Goal: Use online tool/utility

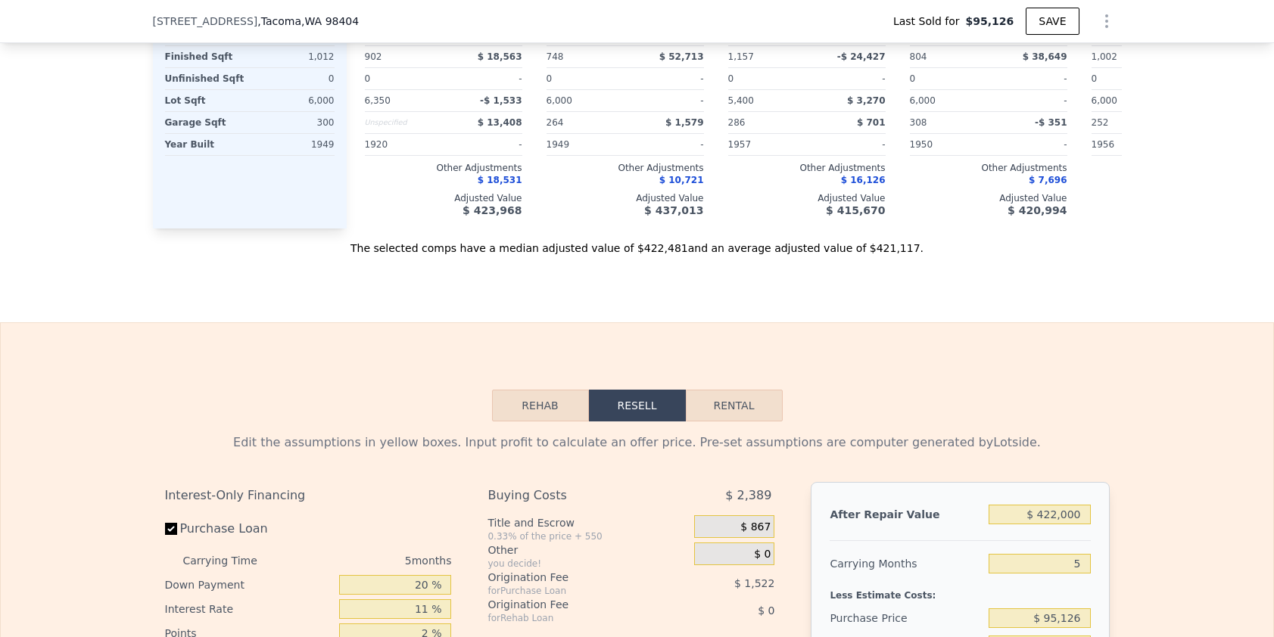
scroll to position [0, 6]
type input "$ 1"
type input "-$ 103,556"
type input "$ 1,350,000"
type input "$ 1,150,597"
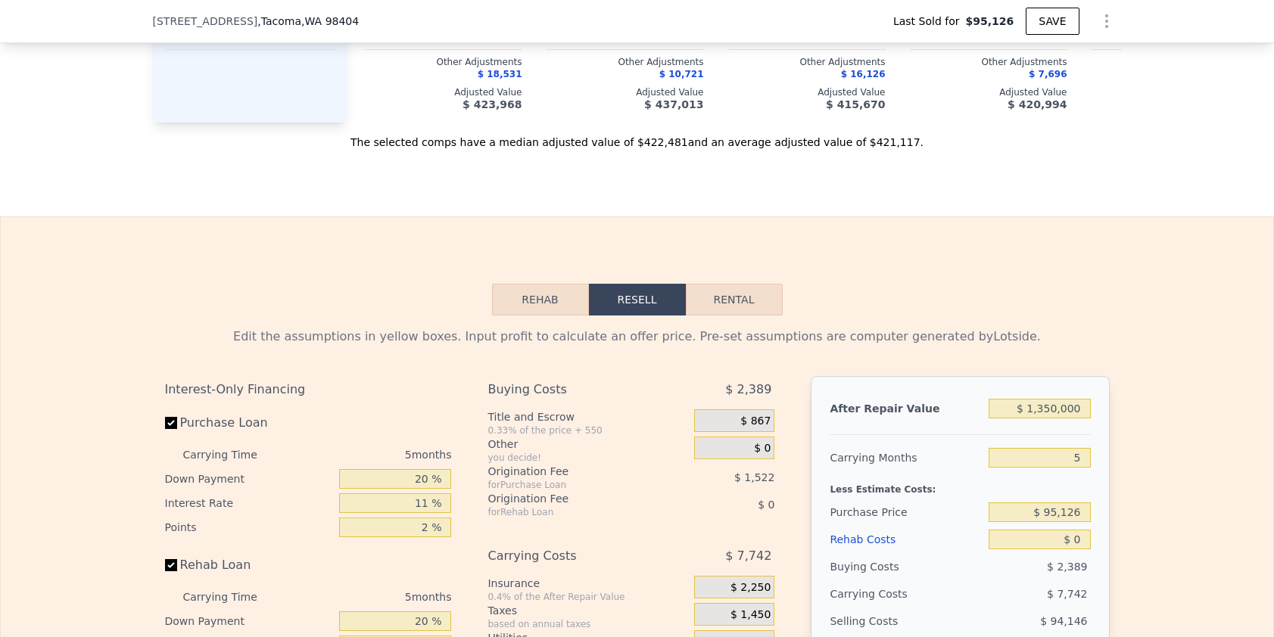
type input "$ 1,350,000"
click at [1140, 403] on div "Edit the assumptions in yellow boxes. Input profit to calculate an offer price.…" at bounding box center [637, 597] width 1272 height 563
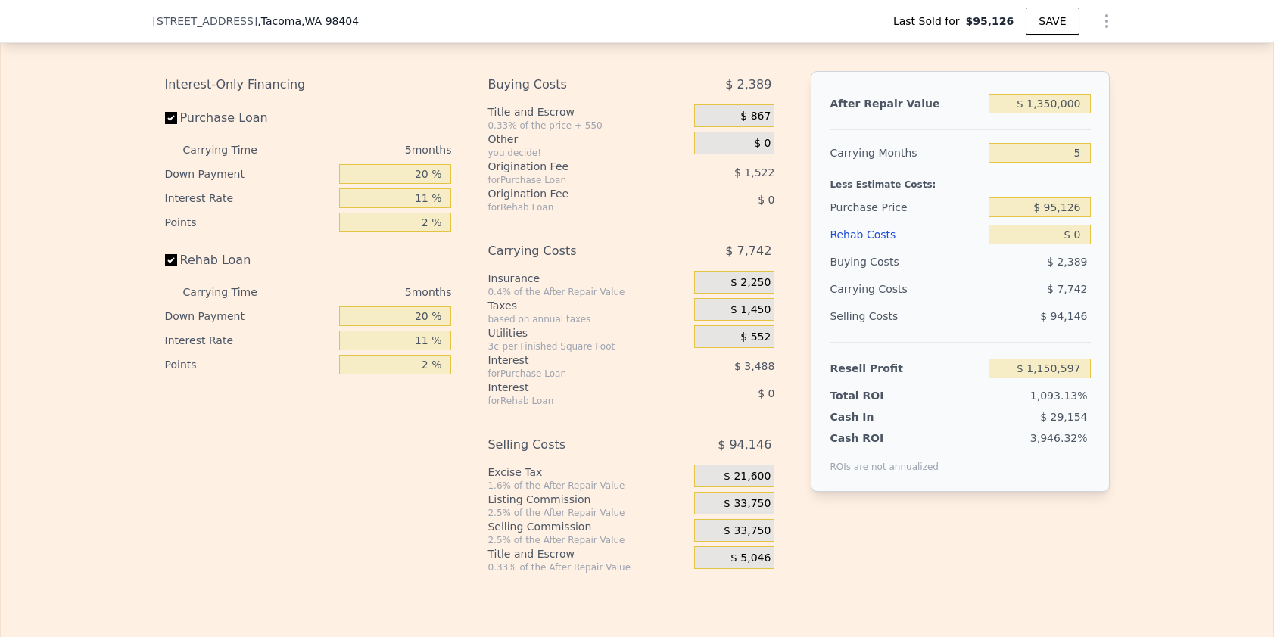
scroll to position [2464, 0]
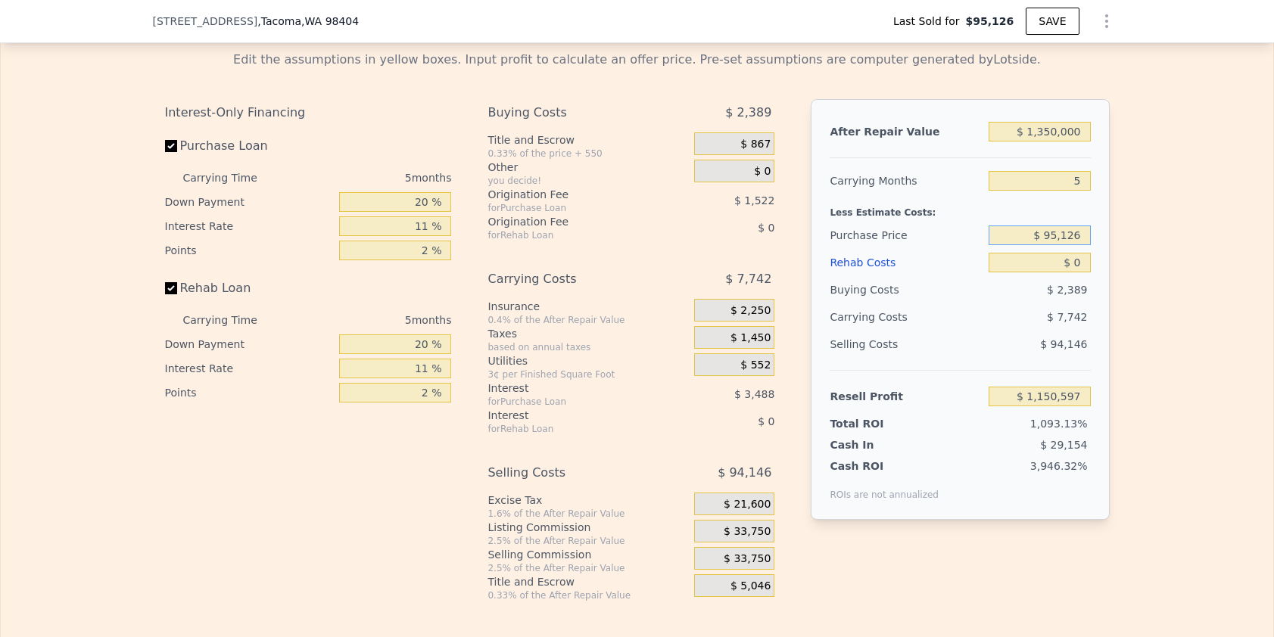
click at [1059, 245] on input "$ 95,126" at bounding box center [1038, 236] width 101 height 20
type input "$ 1,040,000"
click at [1066, 272] on input "$ 0" at bounding box center [1038, 263] width 101 height 20
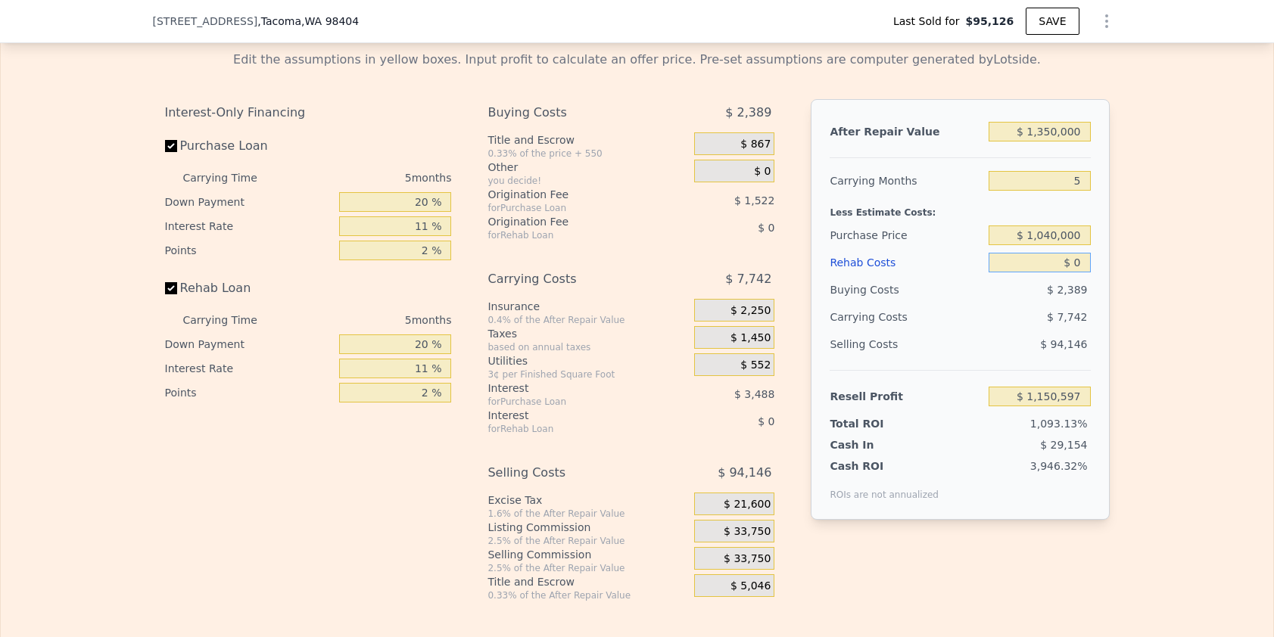
type input "$ 152,814"
click at [1072, 272] on input "$ 0" at bounding box center [1038, 263] width 101 height 20
click at [1083, 406] on div "$ 152,814" at bounding box center [1038, 396] width 101 height 27
click at [1071, 406] on input "$ 152,814" at bounding box center [1038, 397] width 101 height 20
click at [1069, 272] on input "$ 0" at bounding box center [1038, 263] width 101 height 20
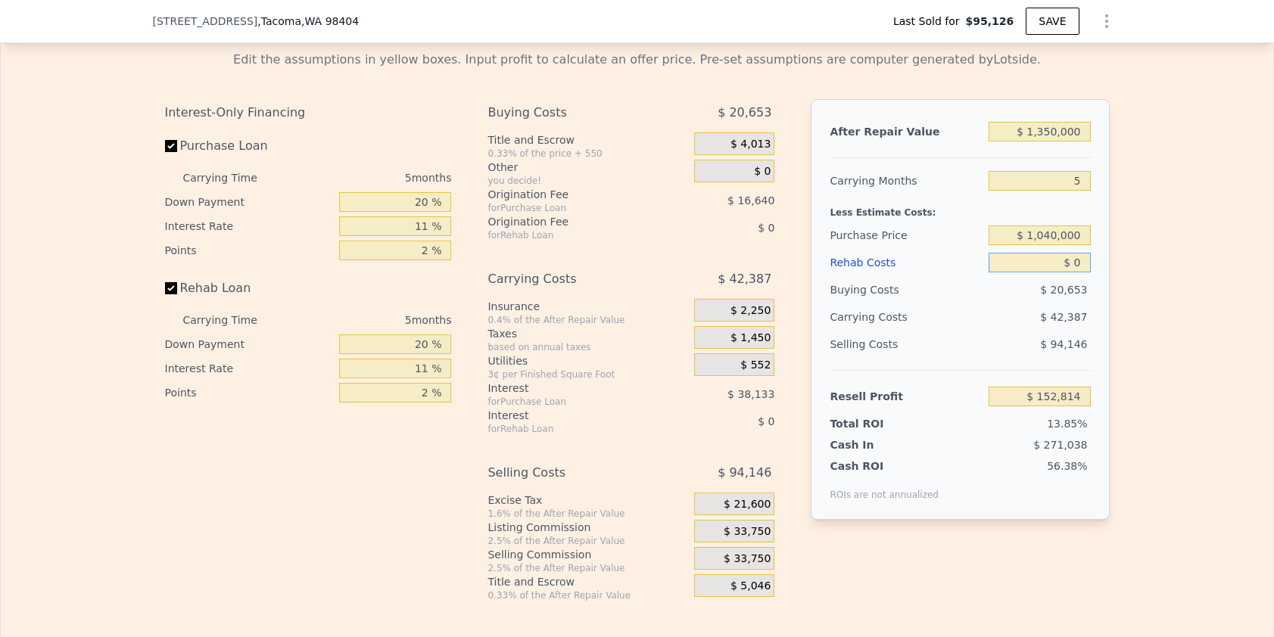
click at [1069, 272] on input "$ 0" at bounding box center [1038, 263] width 101 height 20
click at [1081, 191] on input "5" at bounding box center [1038, 181] width 101 height 20
type input "4"
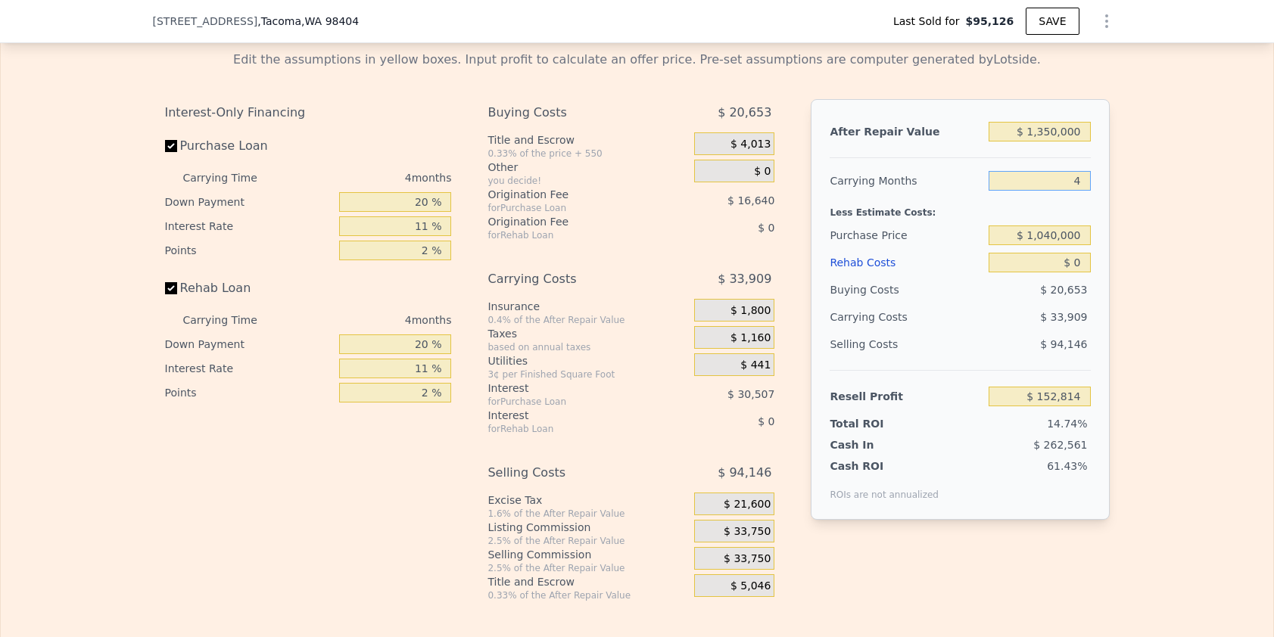
type input "$ 161,292"
type input "4"
click at [1117, 247] on div "Edit the assumptions in yellow boxes. Input profit to calculate an offer price.…" at bounding box center [637, 320] width 1272 height 563
click at [761, 539] on span "$ 33,750" at bounding box center [746, 532] width 47 height 14
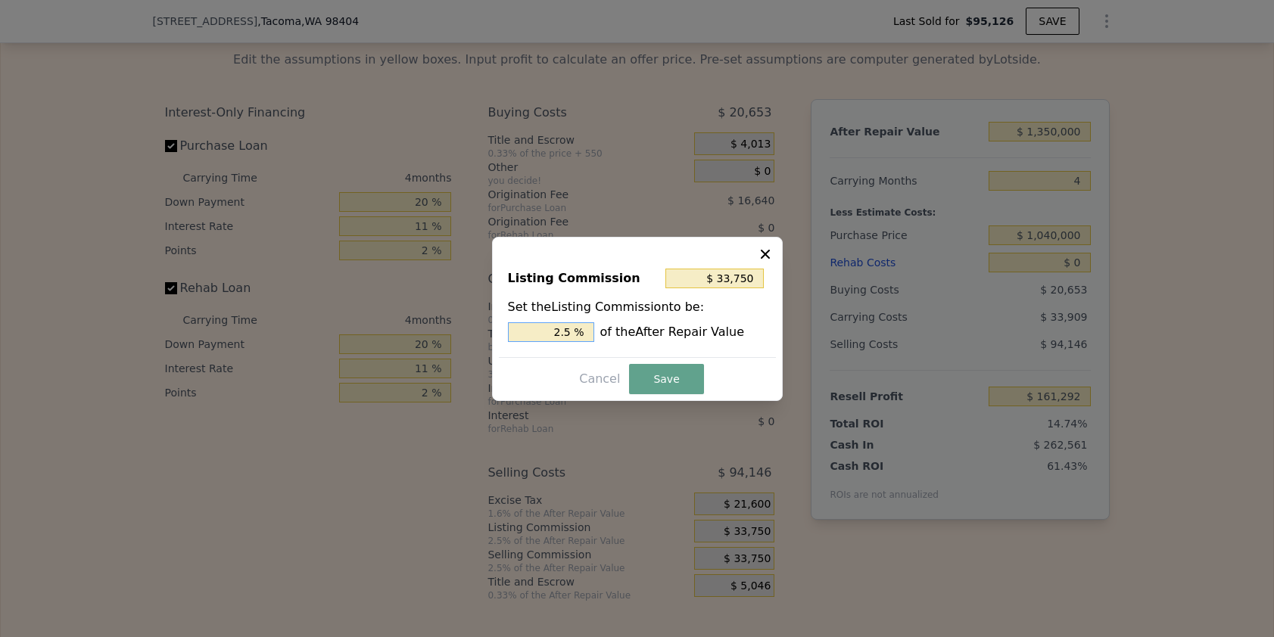
click at [553, 327] on input "2.5 %" at bounding box center [551, 332] width 86 height 20
type input "$ 13,500"
type input "1. %"
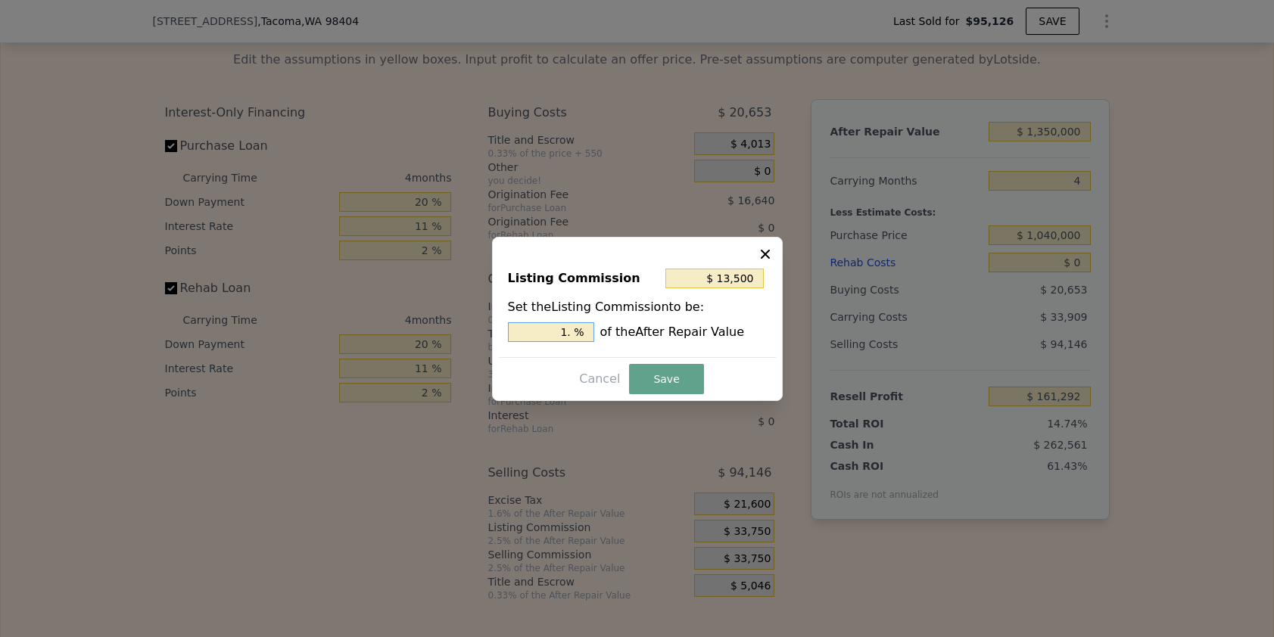
type input "$ 20,250"
type input "1.5 %"
click at [665, 375] on button "Save" at bounding box center [666, 379] width 74 height 30
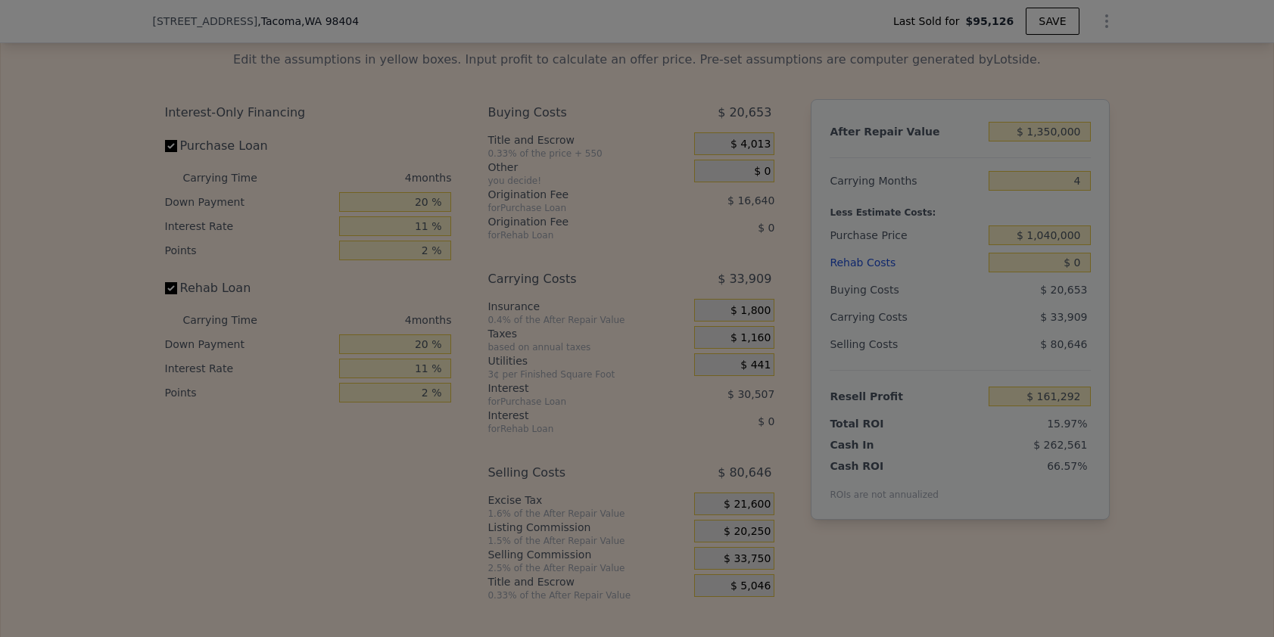
type input "$ 174,792"
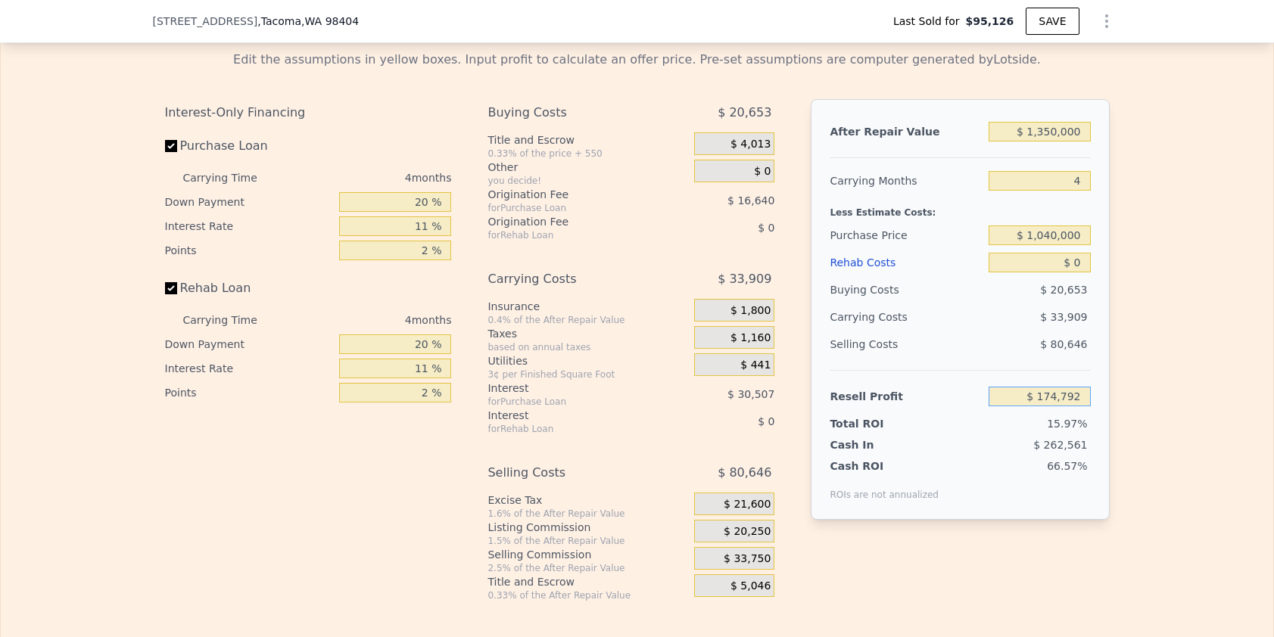
click at [1075, 406] on input "$ 174,792" at bounding box center [1038, 397] width 101 height 20
click at [1053, 272] on input "$ 0" at bounding box center [1038, 263] width 101 height 20
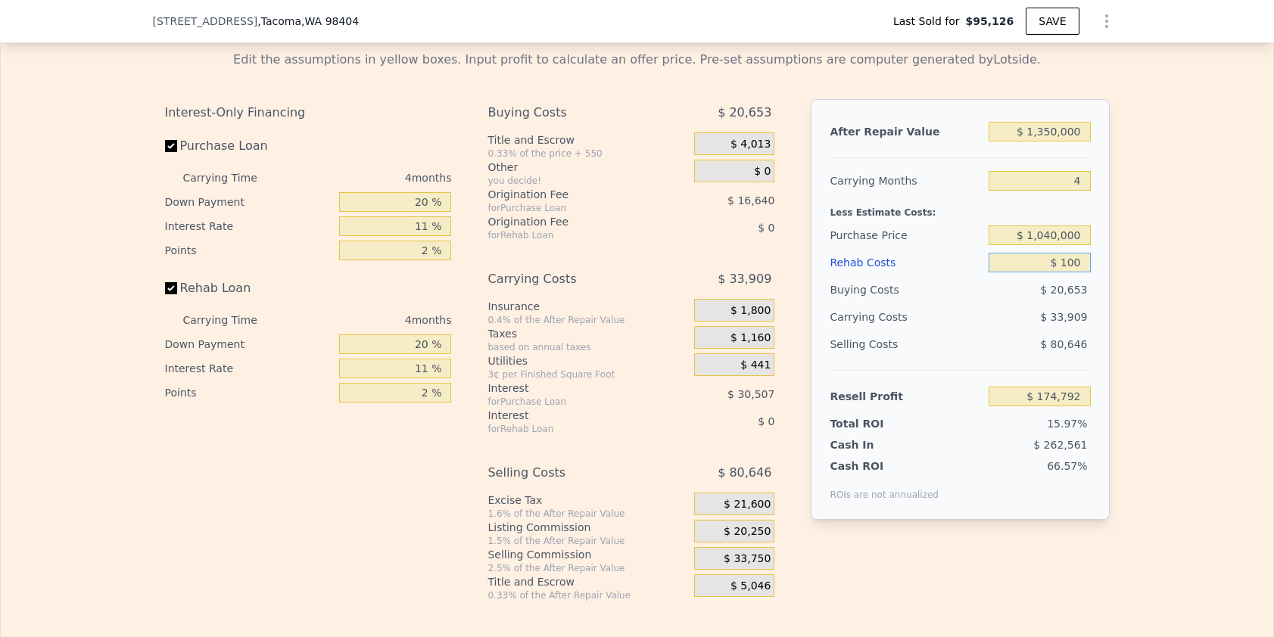
type input "$ 1,000"
type input "$ 173,748"
type input "$ 10,000"
type input "$ 164,340"
type input "$ 100,000"
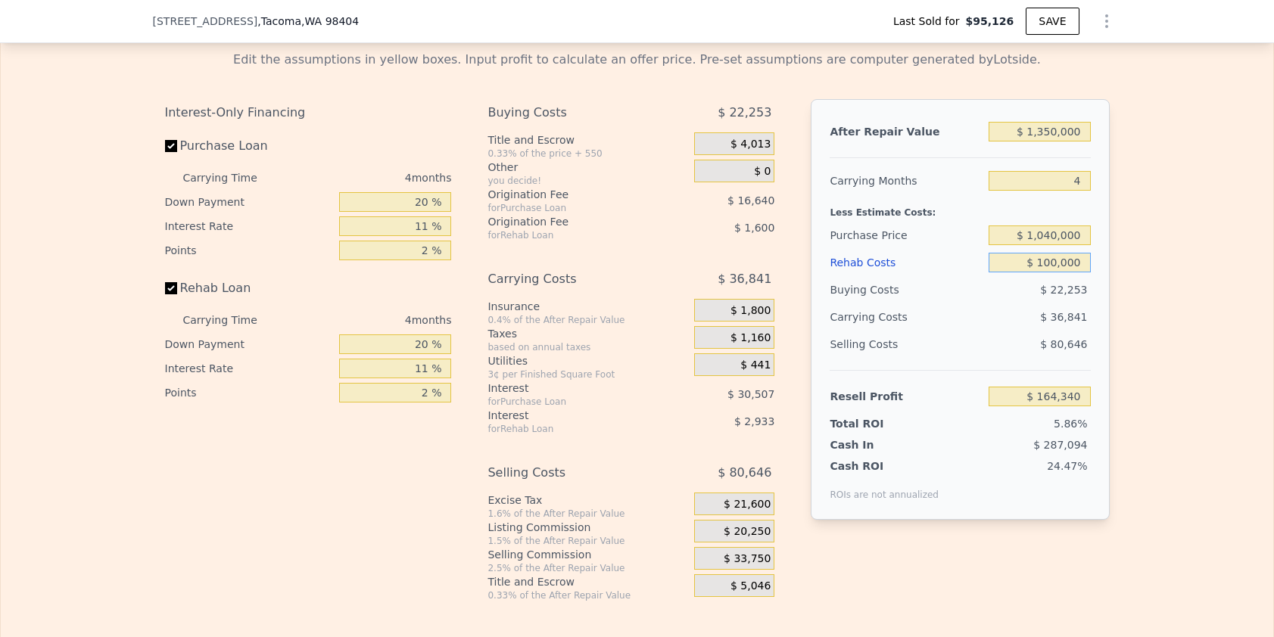
type input "$ 70,260"
type input "$ 100,000"
click at [1224, 204] on div "Edit the assumptions in yellow boxes. Input profit to calculate an offer price.…" at bounding box center [637, 320] width 1272 height 563
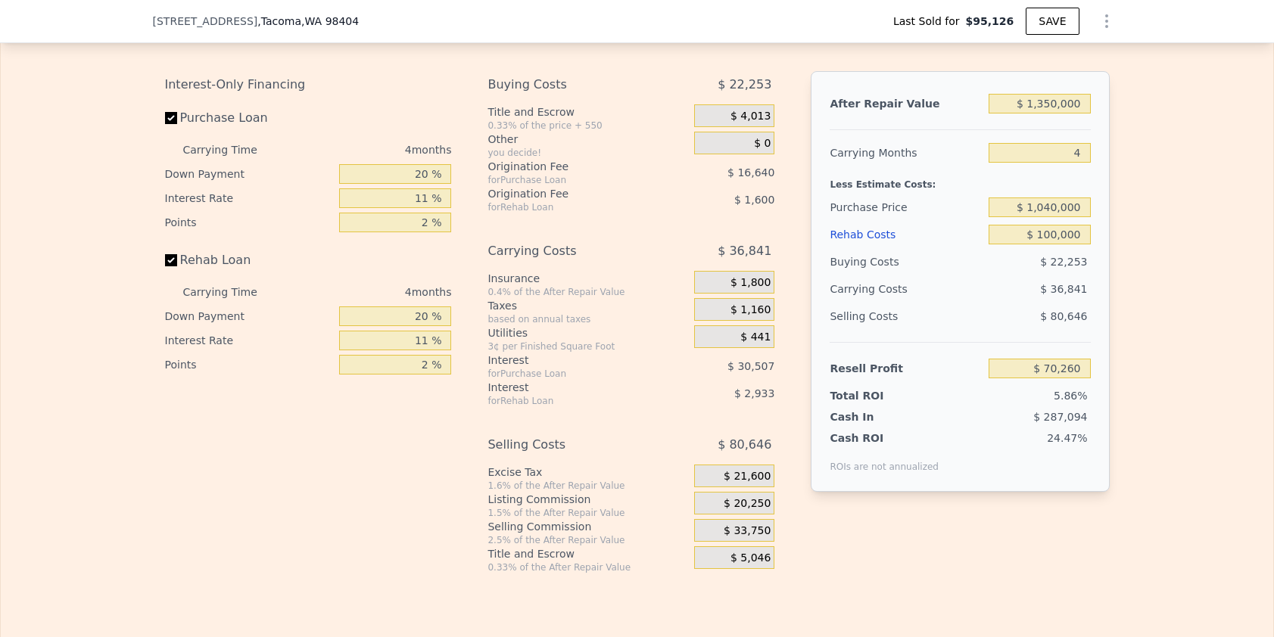
scroll to position [2566, 0]
